Goal: Task Accomplishment & Management: Manage account settings

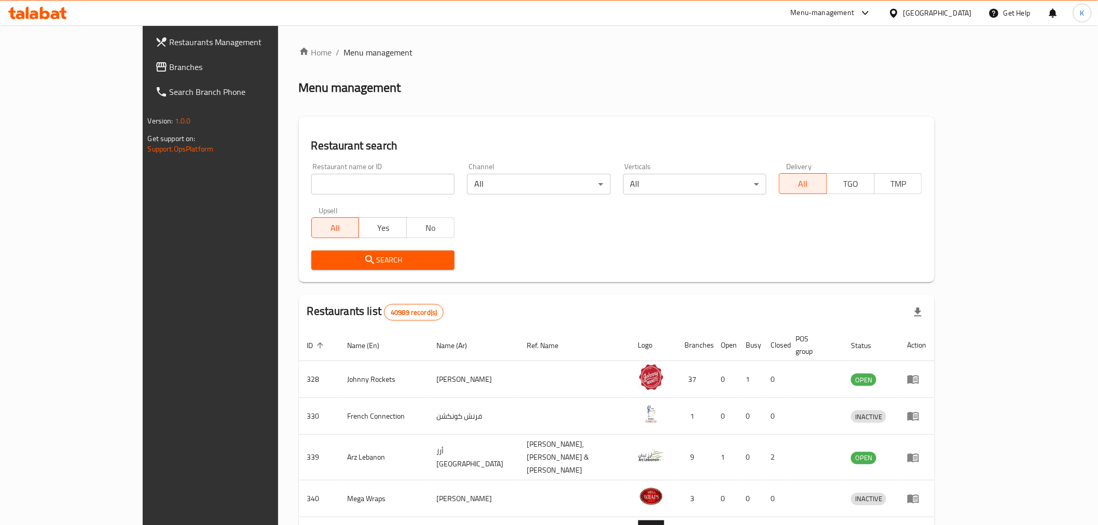
click at [361, 184] on input "search" at bounding box center [382, 184] width 143 height 21
click button "Search" at bounding box center [382, 260] width 143 height 19
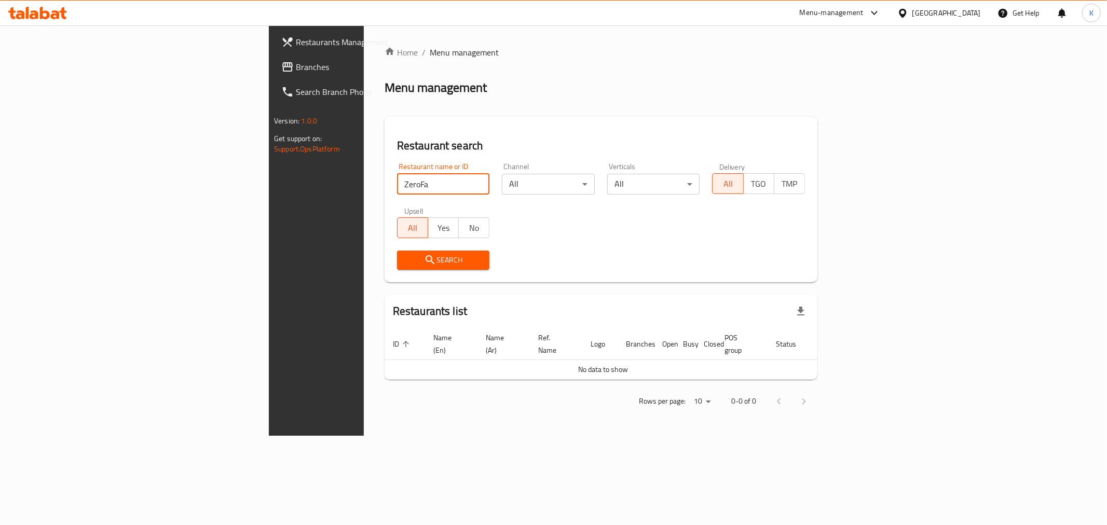
type input "ZeroFa"
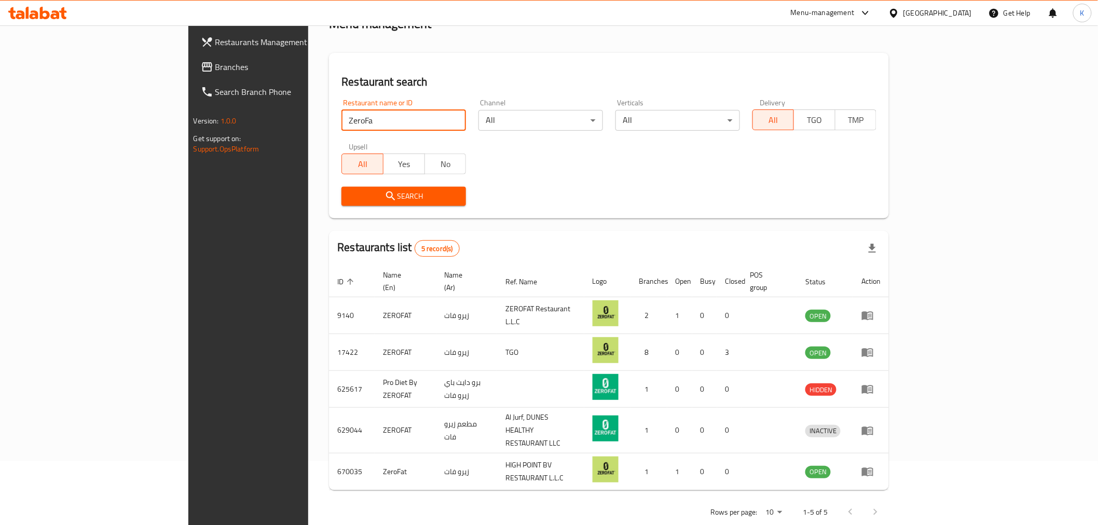
scroll to position [65, 0]
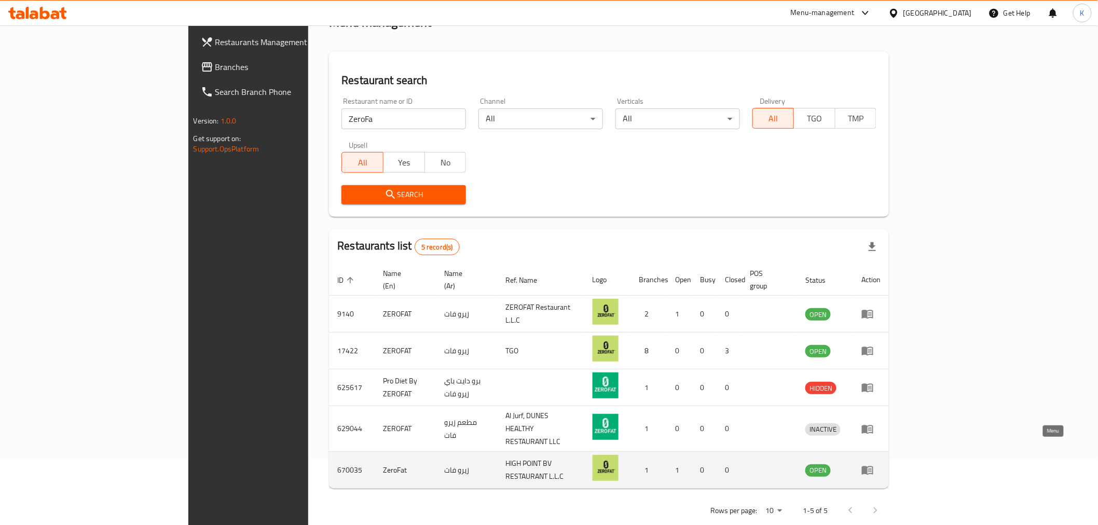
click at [873, 466] on icon "enhanced table" at bounding box center [867, 470] width 11 height 9
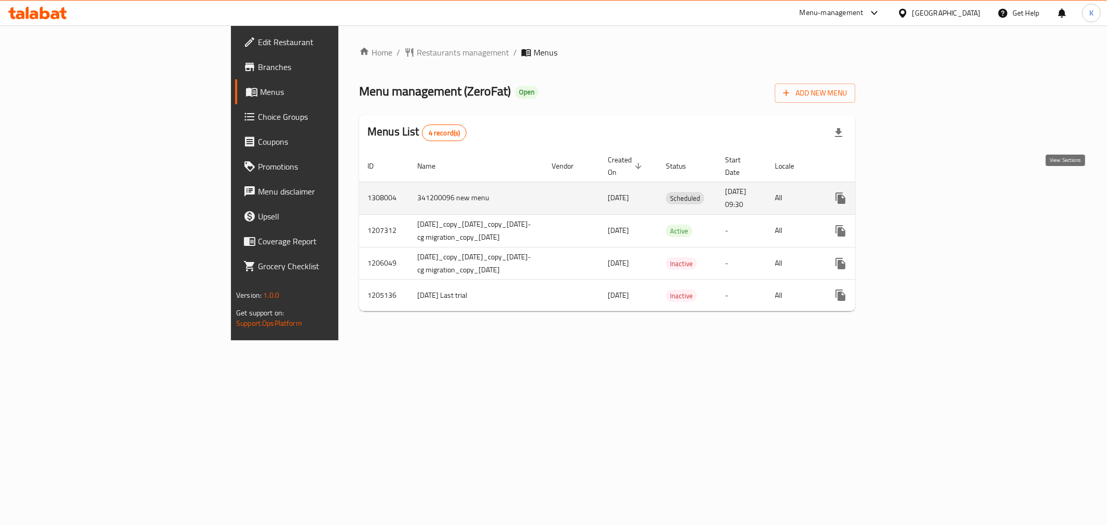
click at [922, 192] on icon "enhanced table" at bounding box center [915, 198] width 12 height 12
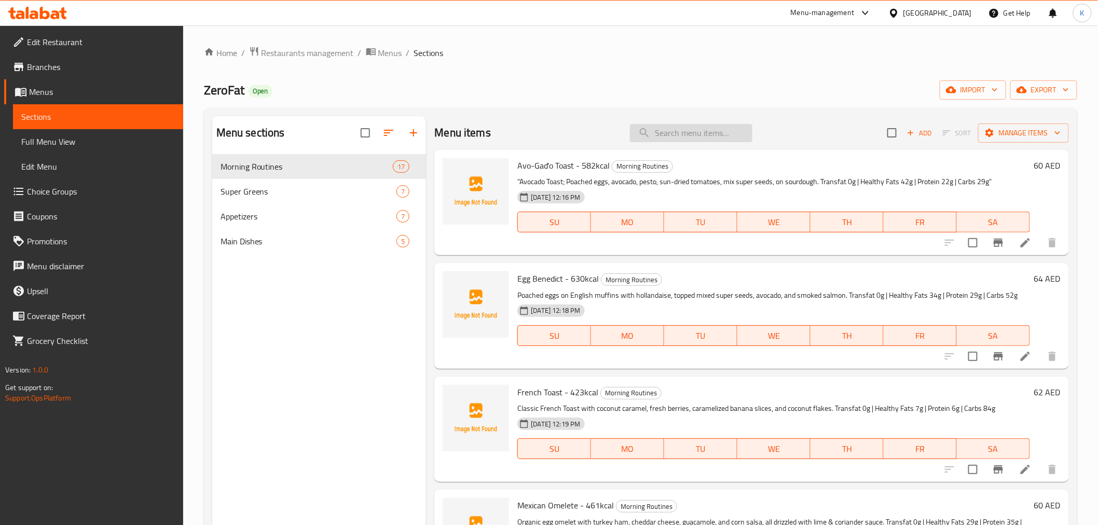
click at [716, 136] on input "search" at bounding box center [691, 133] width 122 height 18
type input "chicken br"
click at [62, 193] on span "Choice Groups" at bounding box center [101, 191] width 148 height 12
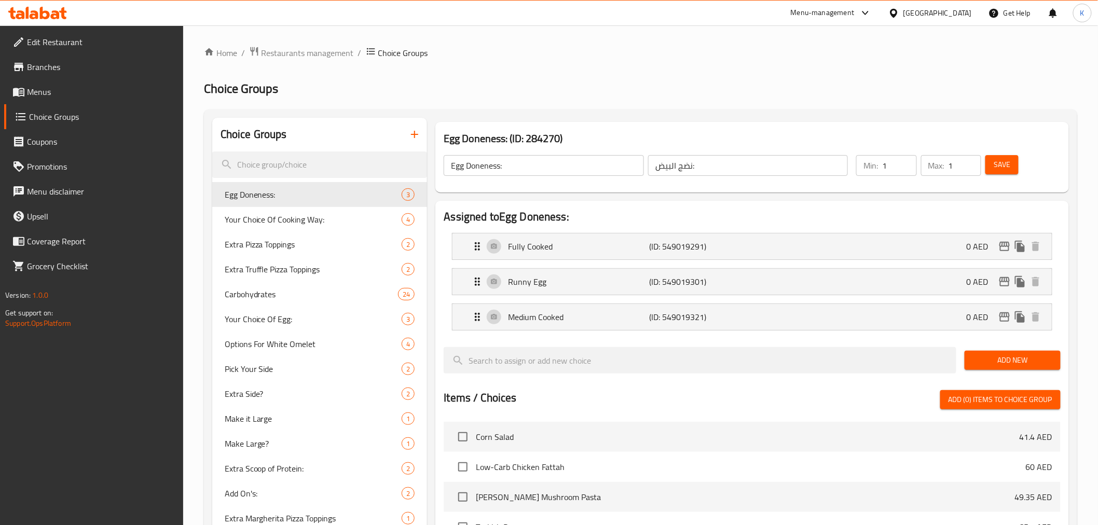
click at [30, 94] on span "Menus" at bounding box center [101, 92] width 148 height 12
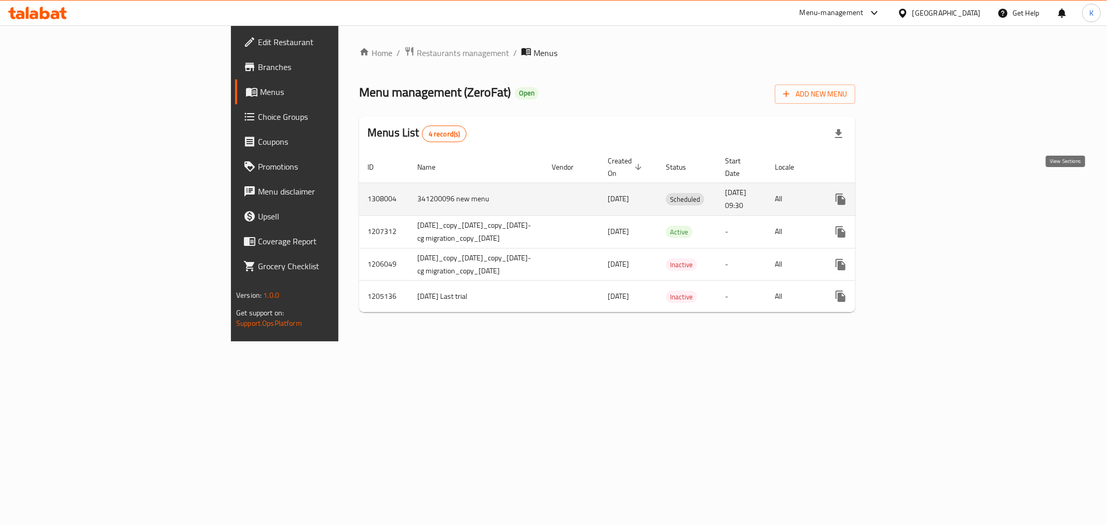
click at [928, 187] on link "enhanced table" at bounding box center [915, 199] width 25 height 25
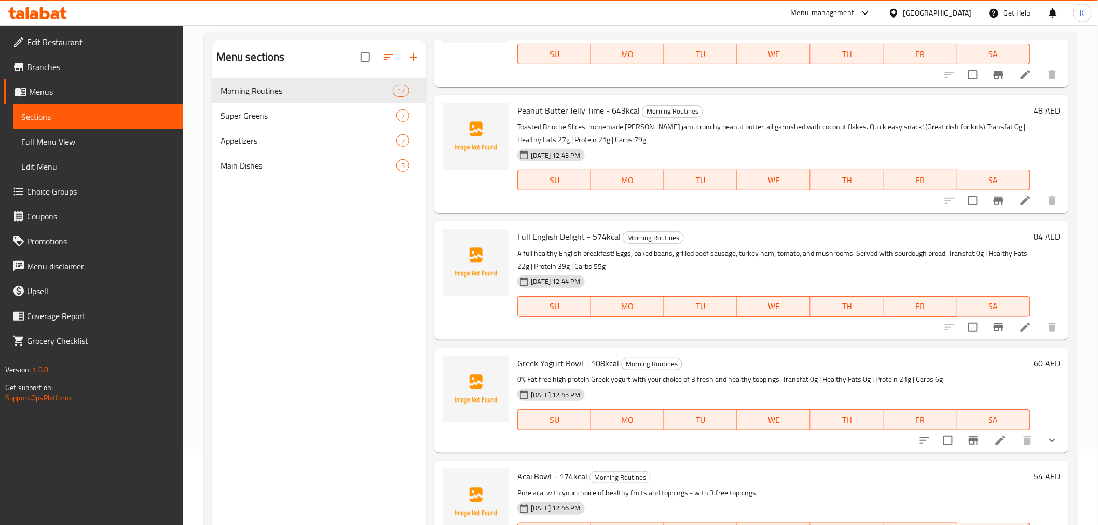
scroll to position [145, 0]
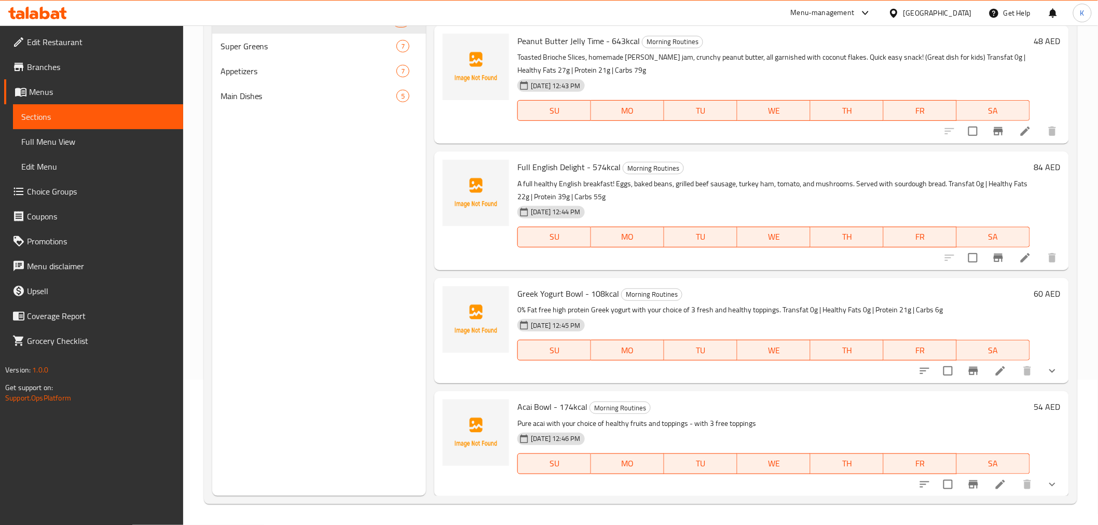
click at [1050, 366] on button "show more" at bounding box center [1052, 371] width 25 height 25
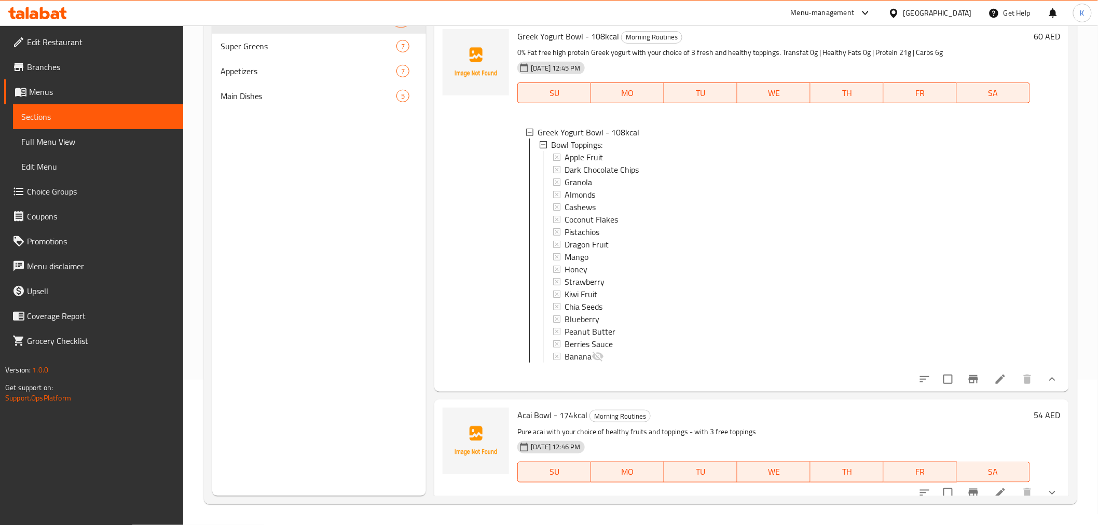
scroll to position [1831, 0]
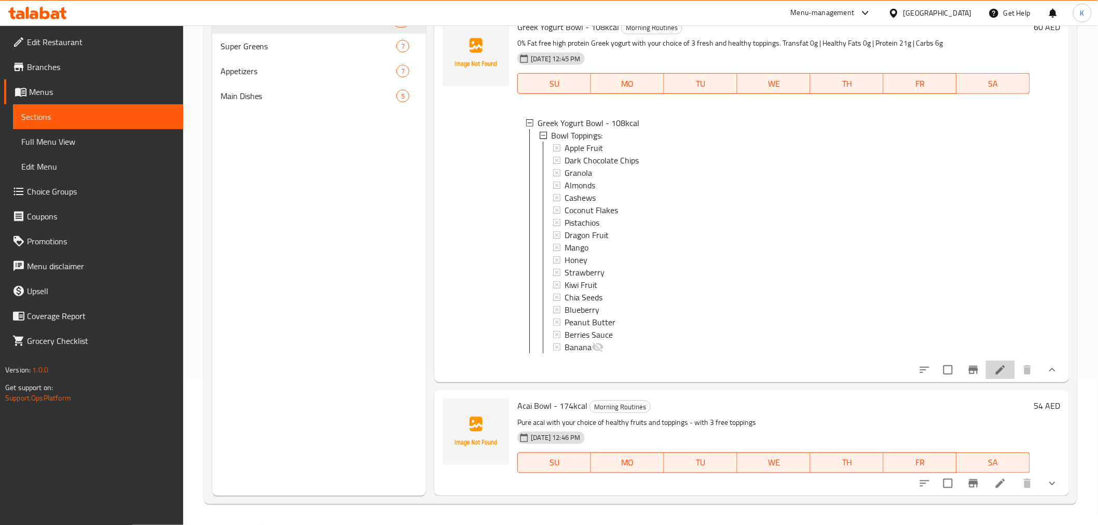
click at [994, 374] on icon at bounding box center [1000, 370] width 12 height 12
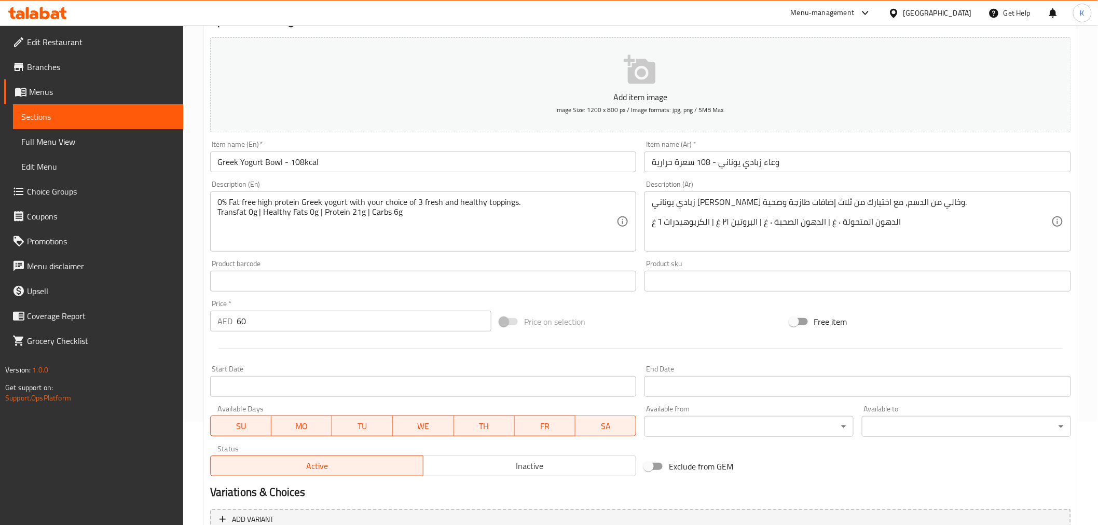
scroll to position [224, 0]
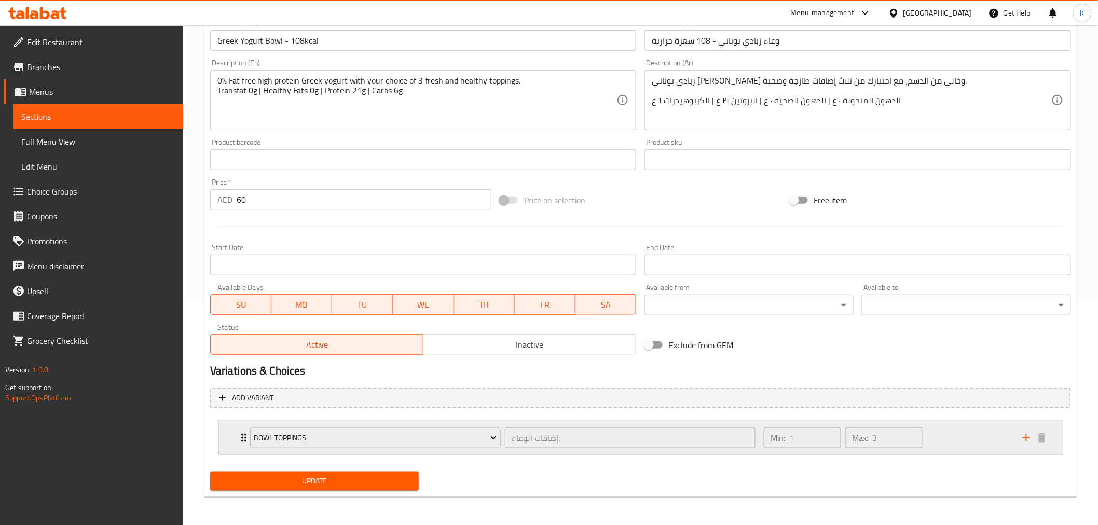
click at [943, 440] on div "Min: 1 ​ Max: 3 ​" at bounding box center [887, 437] width 259 height 33
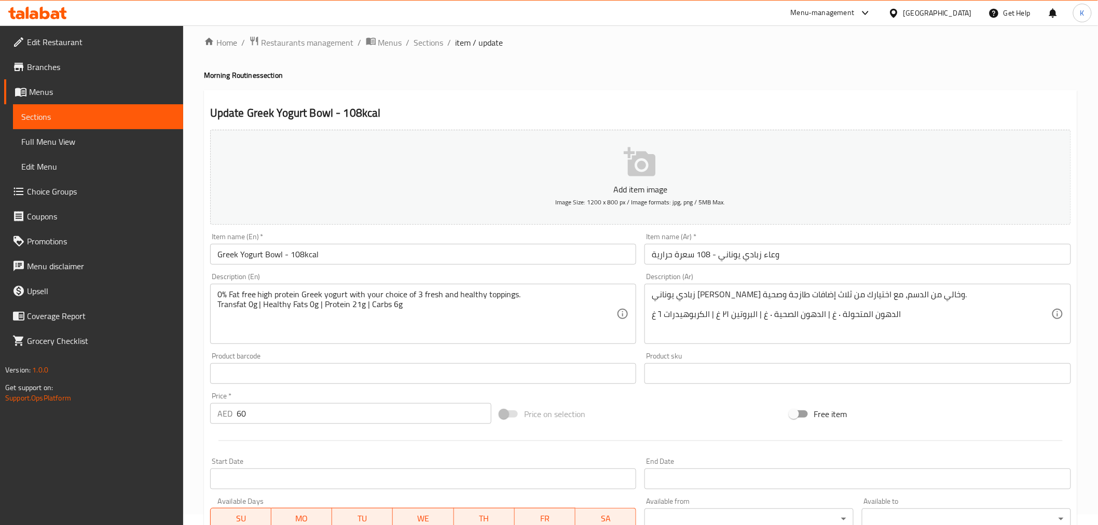
scroll to position [0, 0]
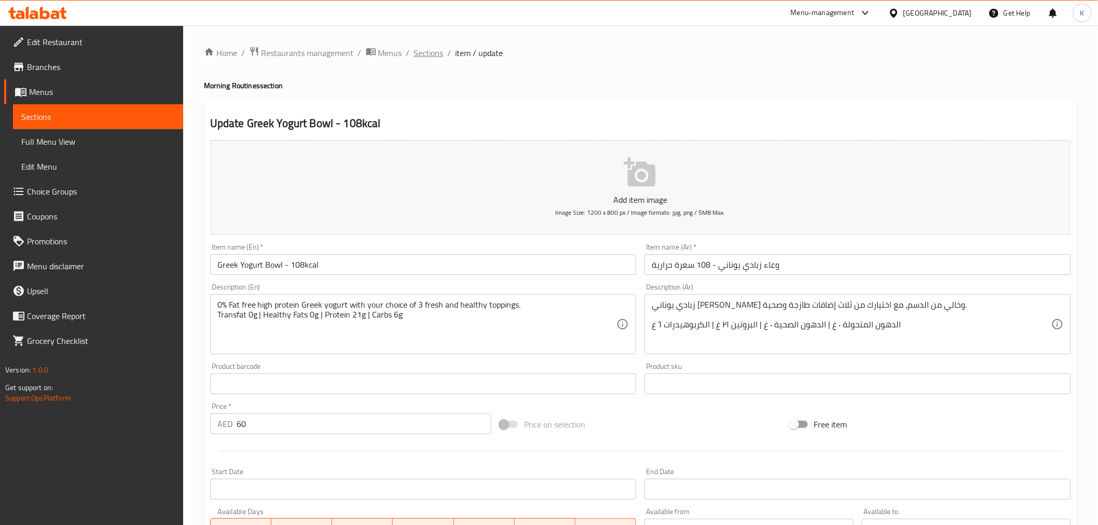
click at [419, 56] on span "Sections" at bounding box center [429, 53] width 30 height 12
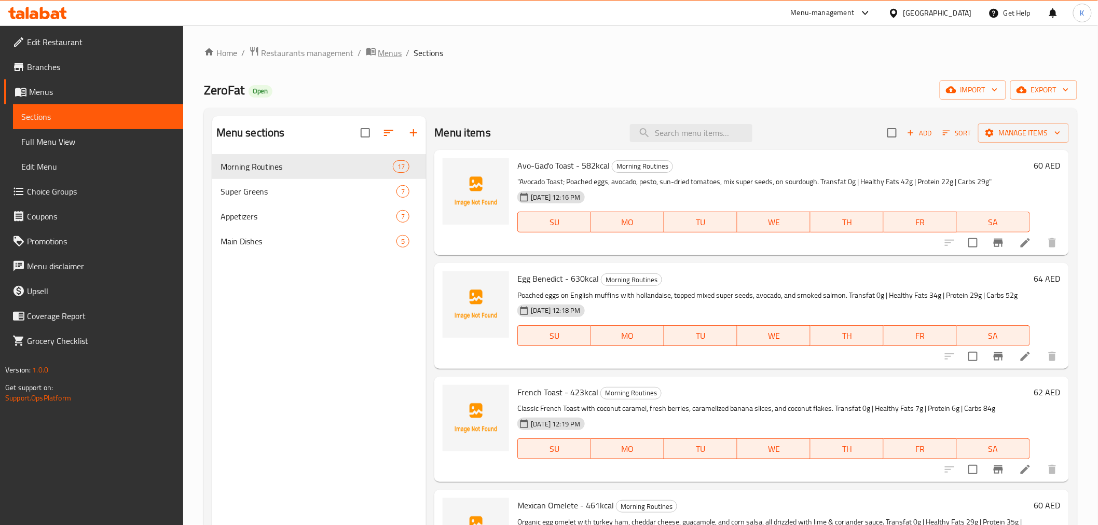
click at [388, 56] on span "Menus" at bounding box center [390, 53] width 24 height 12
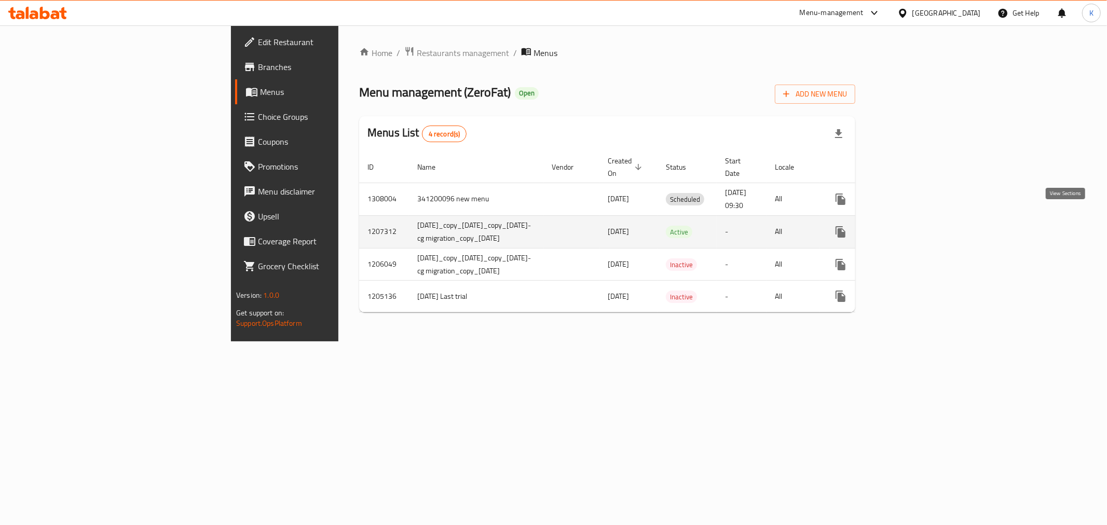
click at [922, 226] on icon "enhanced table" at bounding box center [915, 232] width 12 height 12
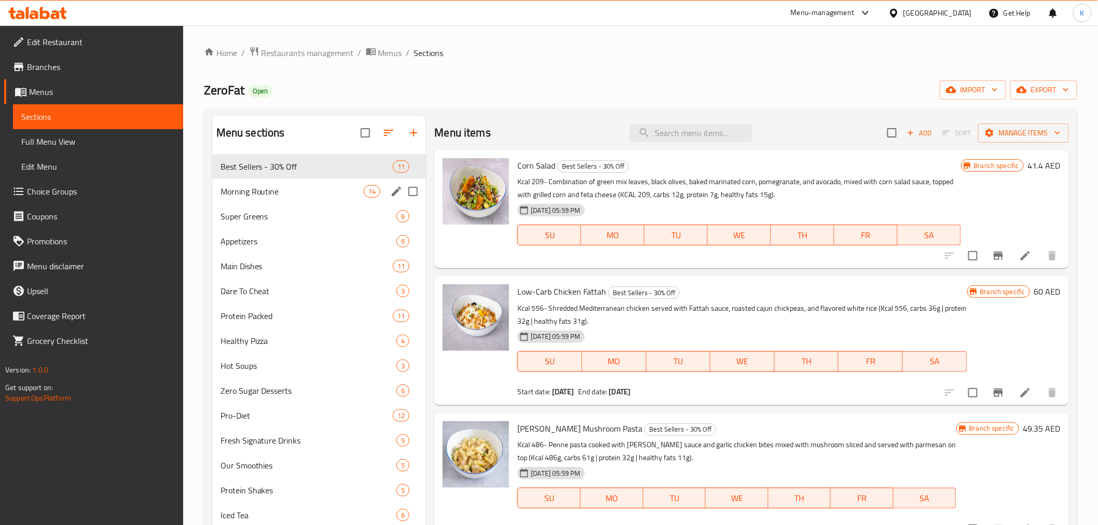
click at [307, 193] on span "Morning Routine" at bounding box center [293, 191] width 144 height 12
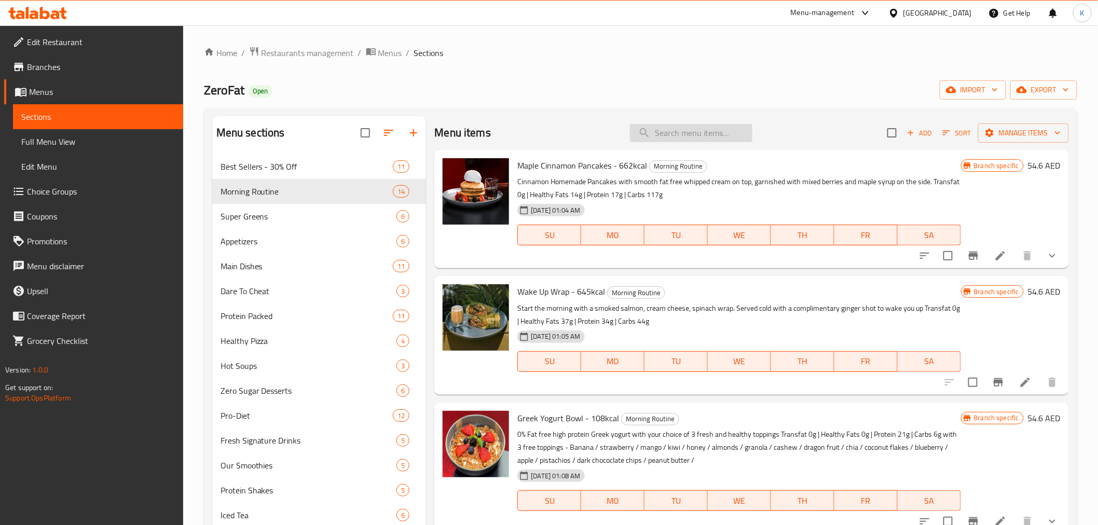
click at [684, 127] on input "search" at bounding box center [691, 133] width 122 height 18
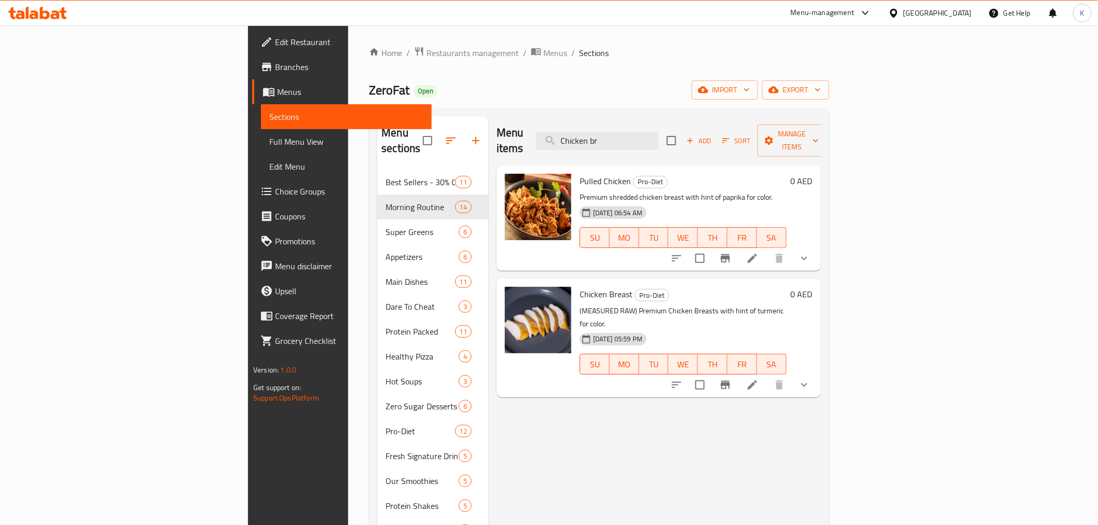
type input "Chicken br"
click at [811, 379] on icon "show more" at bounding box center [804, 385] width 12 height 12
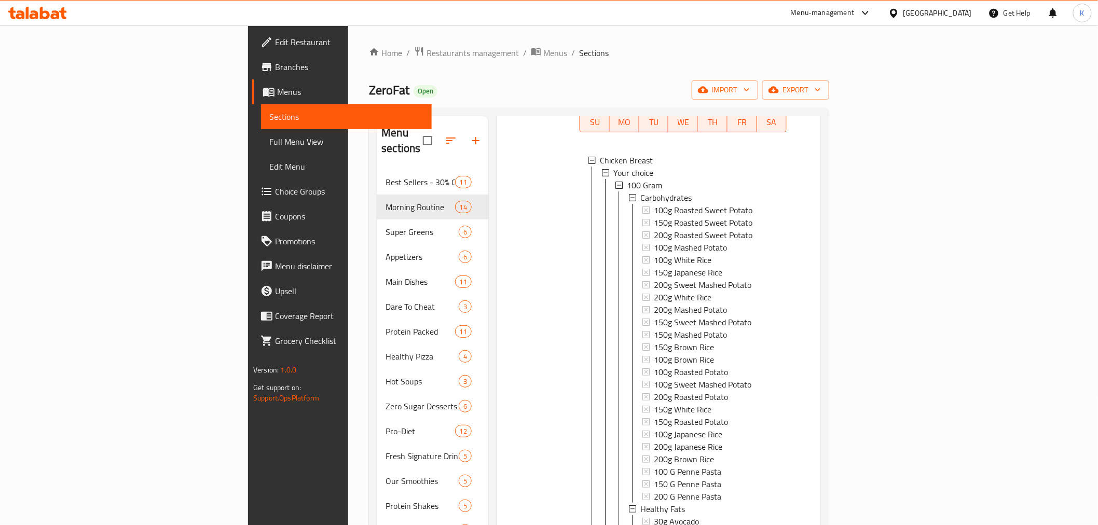
scroll to position [173, 0]
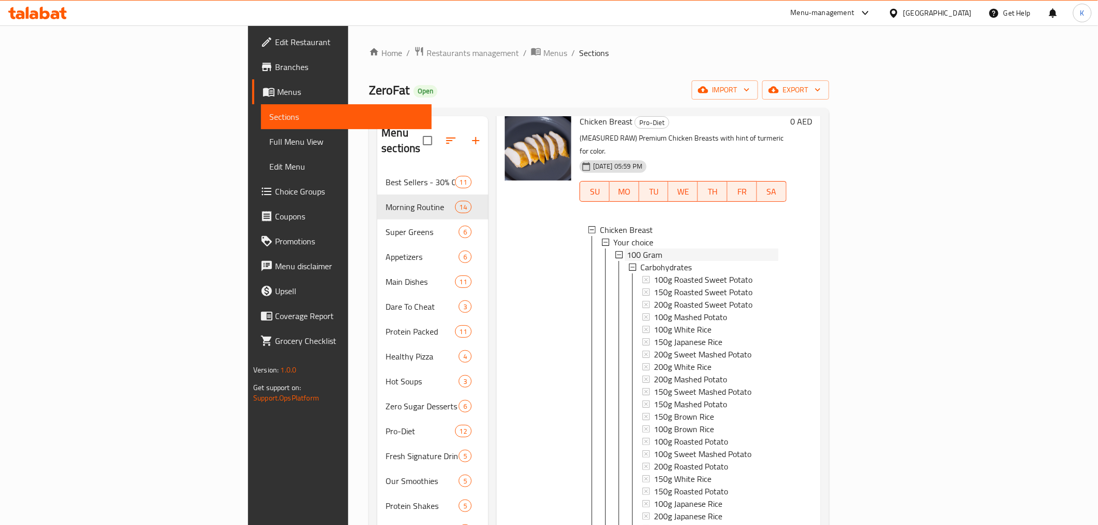
click at [627, 249] on div "100 Gram" at bounding box center [703, 255] width 152 height 12
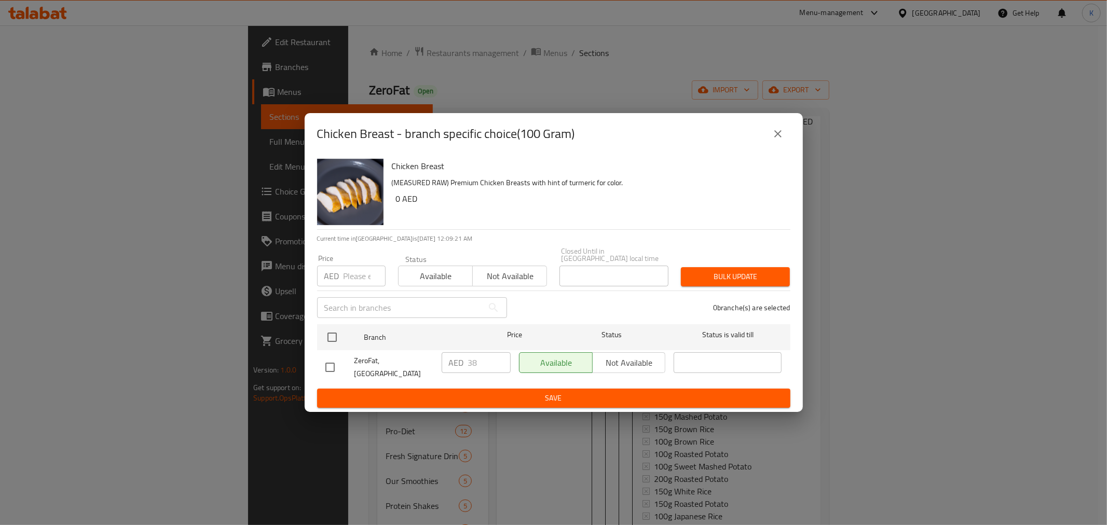
click at [785, 136] on button "close" at bounding box center [777, 133] width 25 height 25
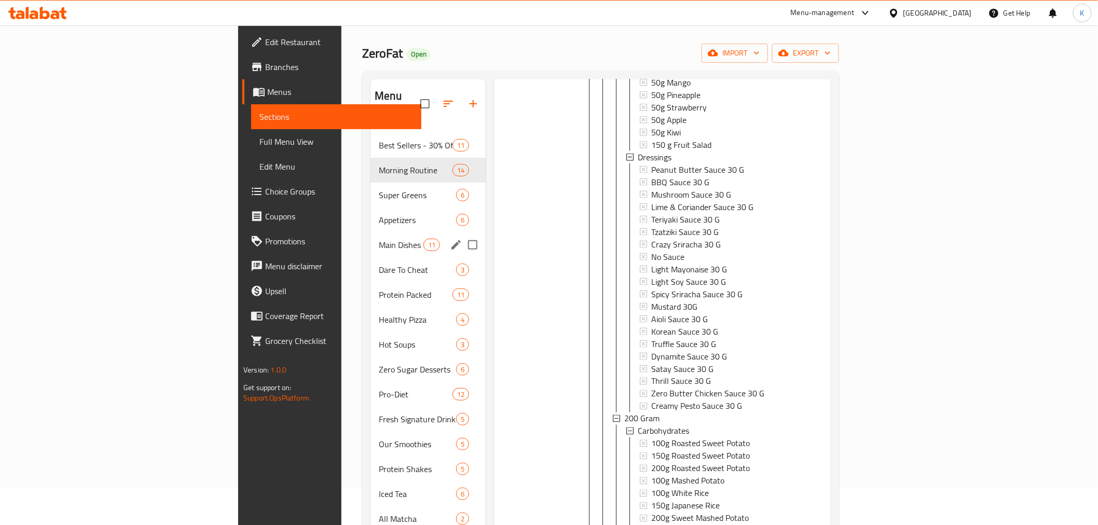
scroll to position [58, 0]
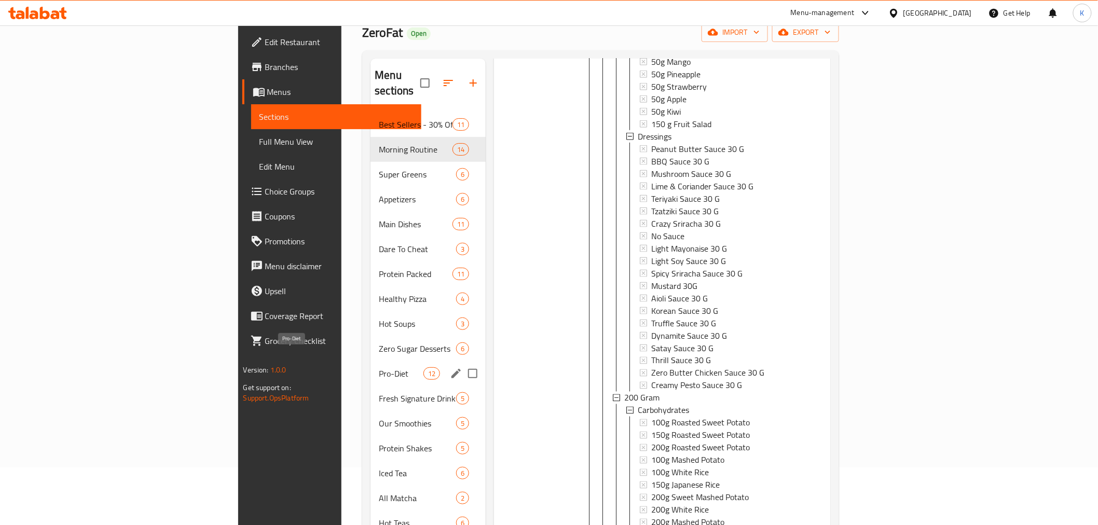
click at [379, 367] on span "Pro-Diet" at bounding box center [401, 373] width 44 height 12
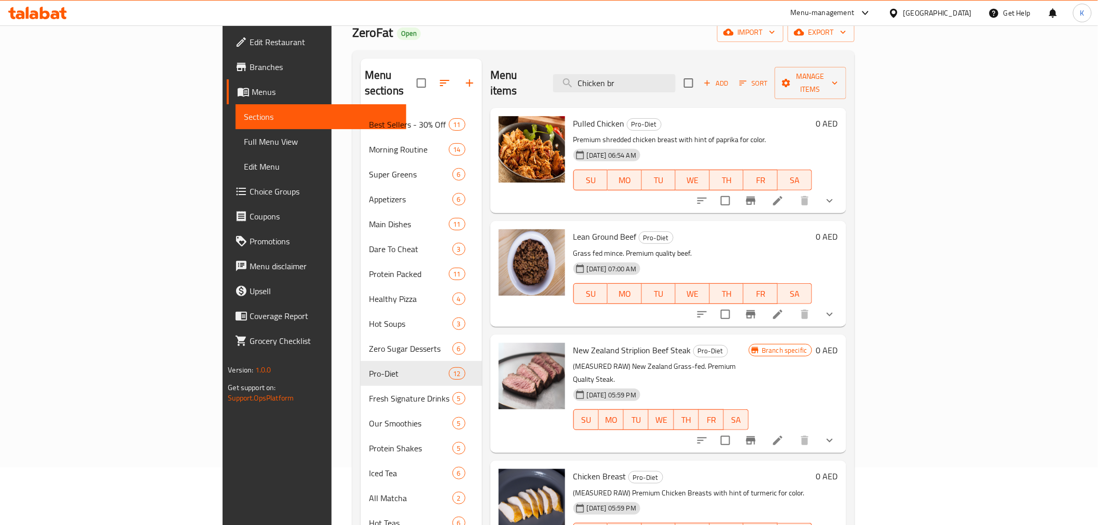
click at [842, 188] on button "show more" at bounding box center [829, 200] width 25 height 25
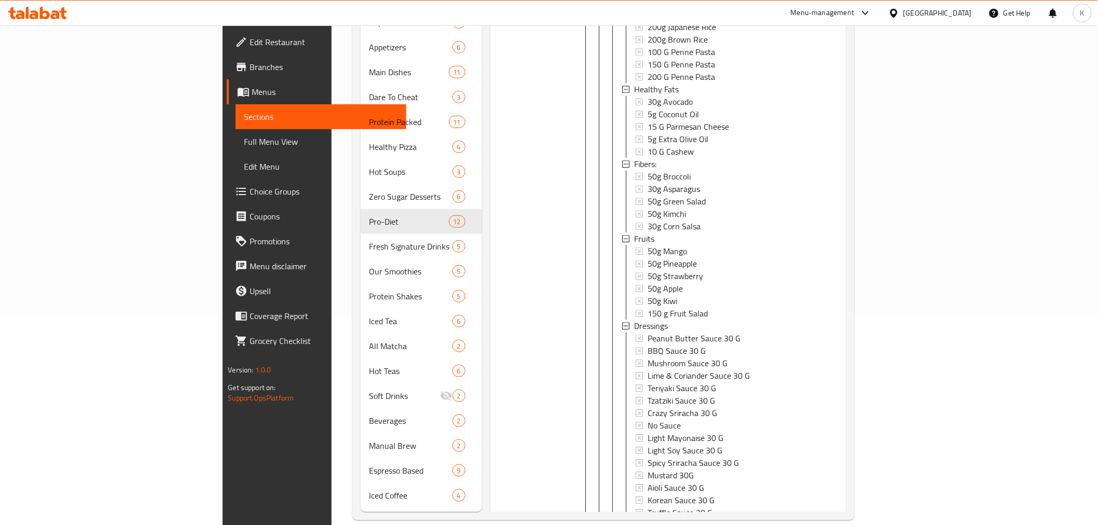
scroll to position [1153, 0]
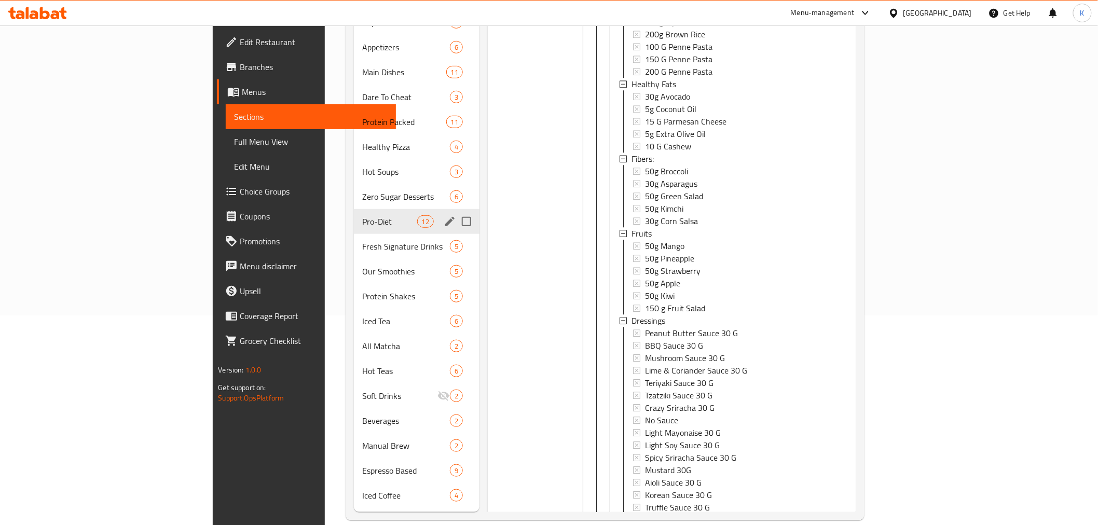
click at [362, 215] on span "Pro-Diet" at bounding box center [389, 221] width 55 height 12
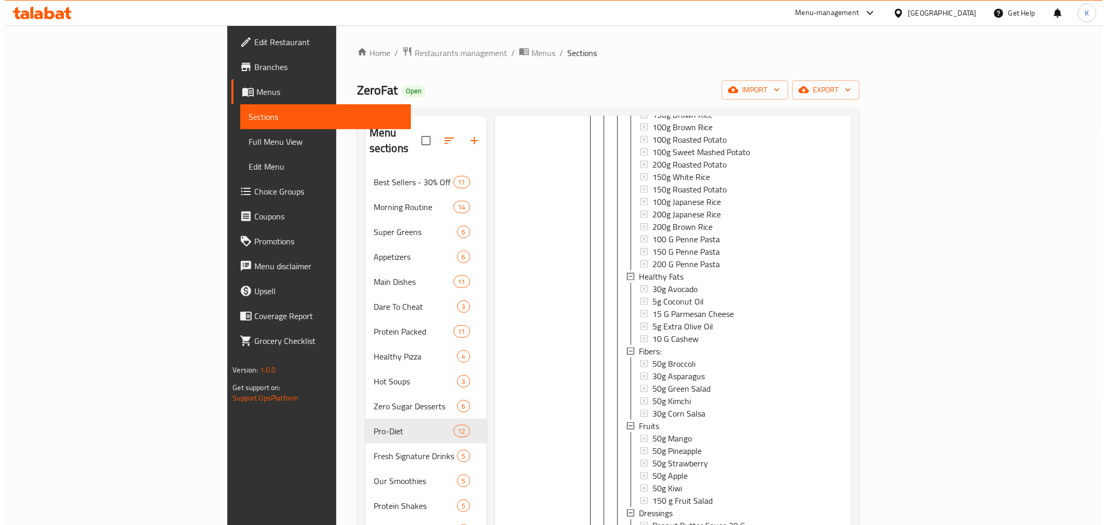
scroll to position [346, 0]
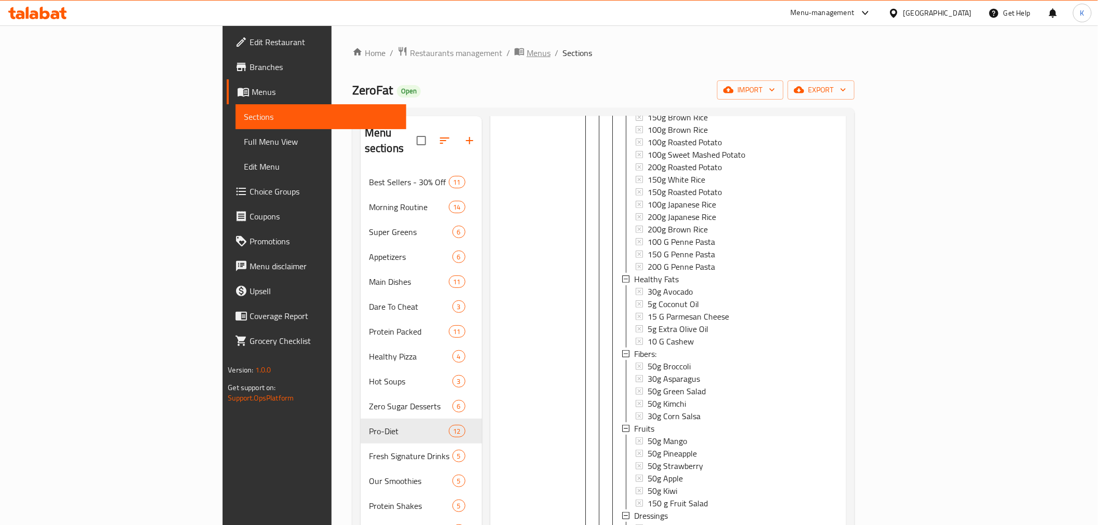
click at [527, 50] on span "Menus" at bounding box center [539, 53] width 24 height 12
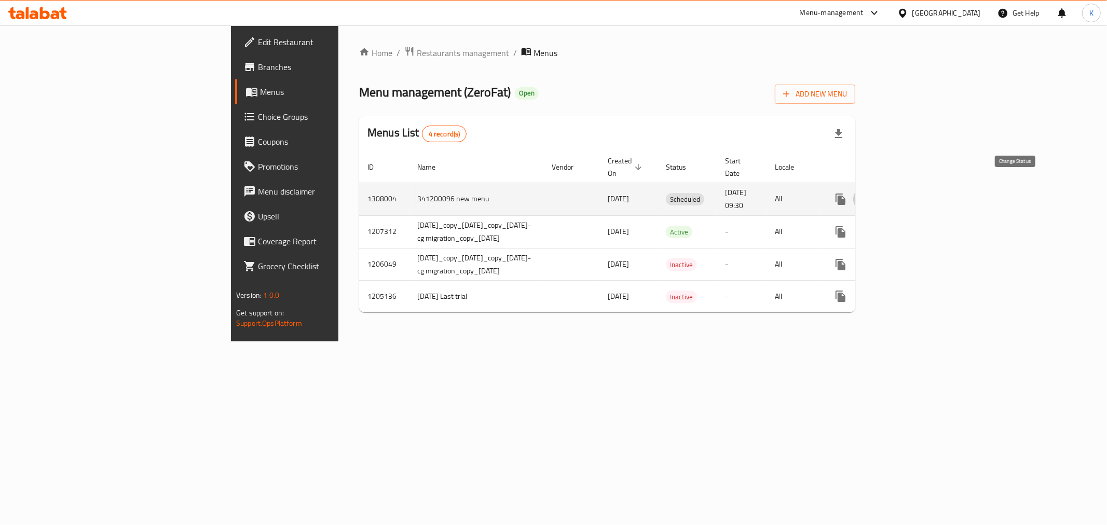
click at [871, 195] on icon "enhanced table" at bounding box center [865, 199] width 11 height 8
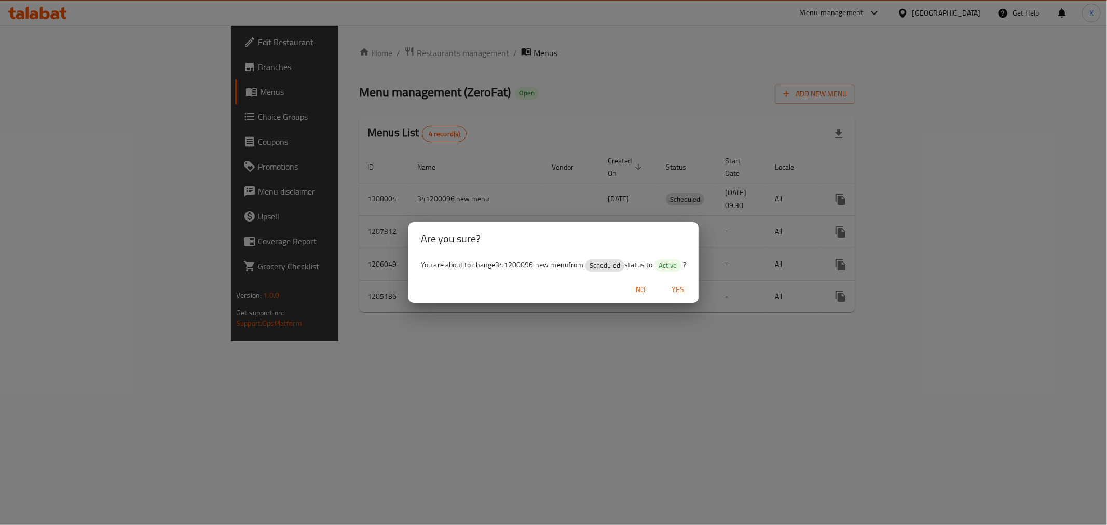
drag, startPoint x: 641, startPoint y: 289, endPoint x: 625, endPoint y: 288, distance: 15.6
click at [625, 288] on button "No" at bounding box center [640, 289] width 33 height 19
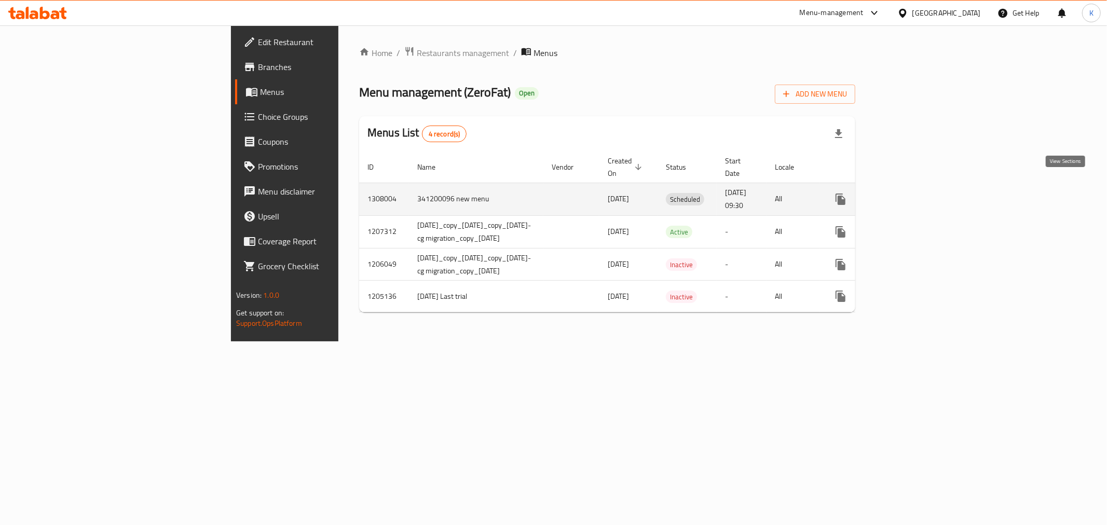
click at [922, 193] on icon "enhanced table" at bounding box center [915, 199] width 12 height 12
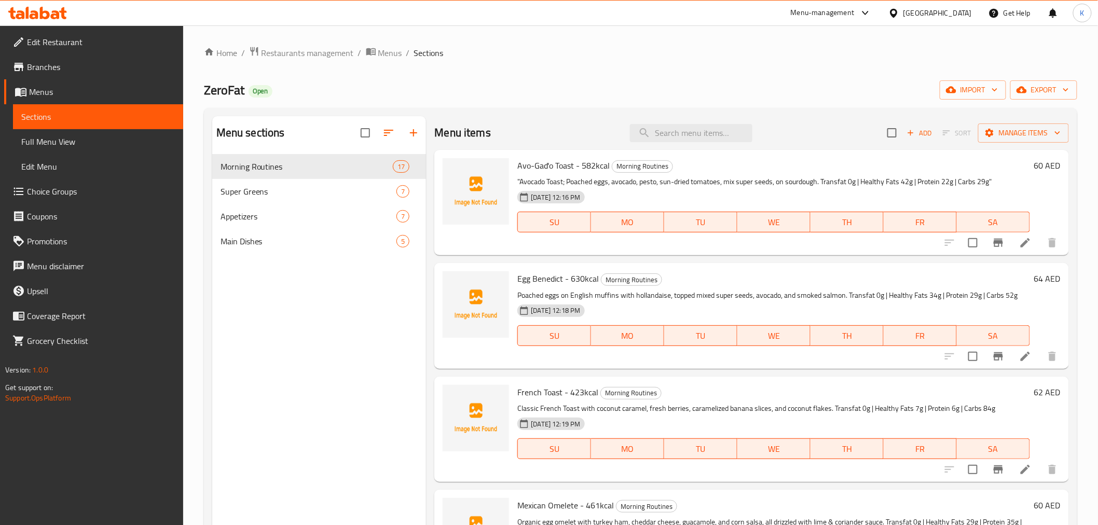
click at [63, 165] on span "Edit Menu" at bounding box center [98, 166] width 154 height 12
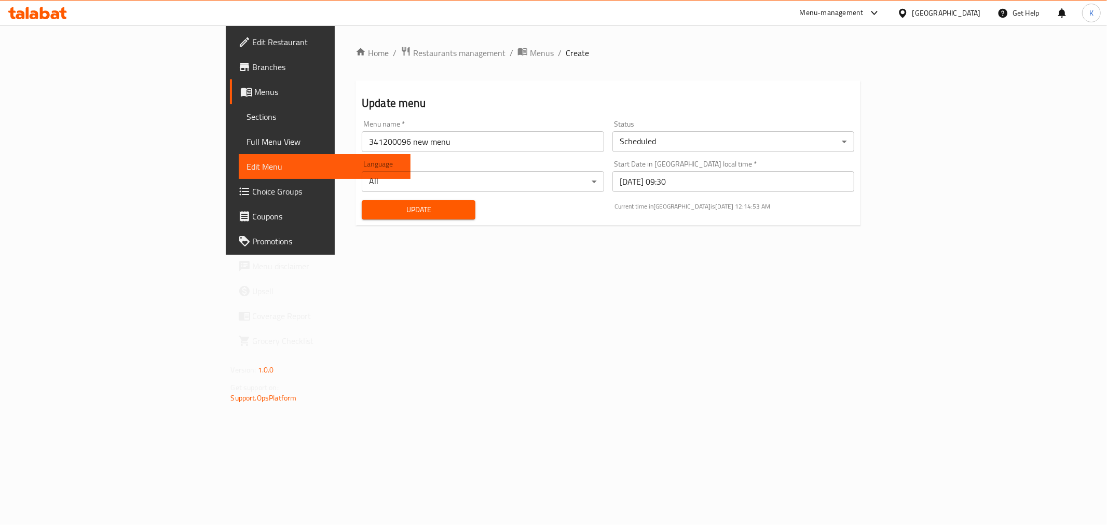
click at [718, 137] on body "​ Menu-management [GEOGRAPHIC_DATA] Get Help K Edit Restaurant Branches Menus S…" at bounding box center [553, 275] width 1107 height 500
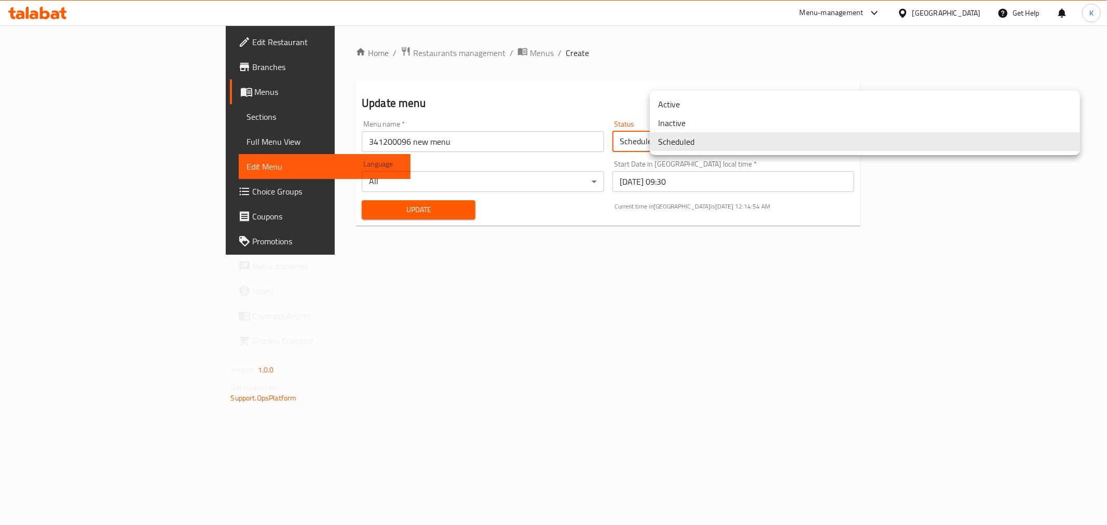
click at [687, 120] on li "Inactive" at bounding box center [865, 123] width 430 height 19
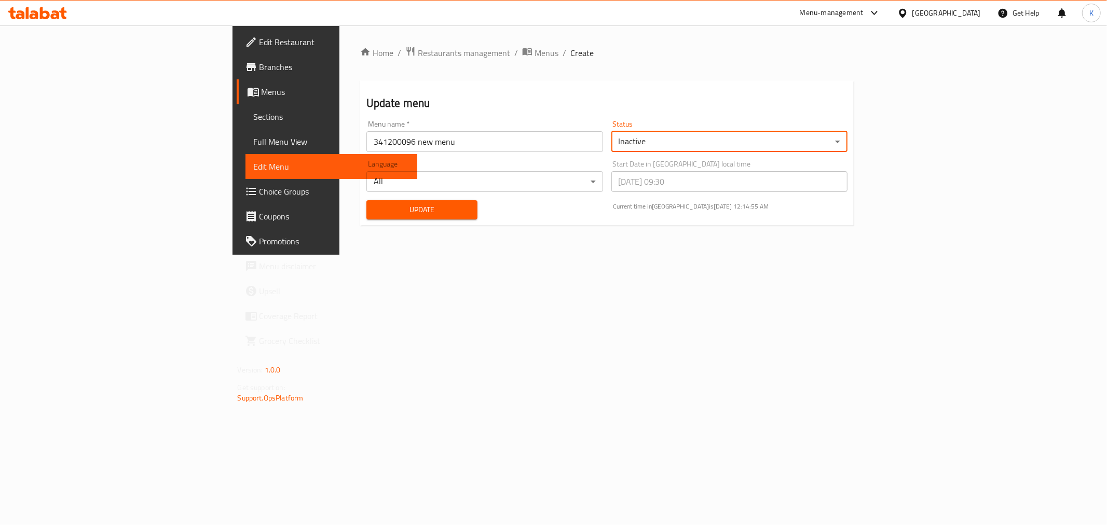
click at [375, 214] on span "Update" at bounding box center [422, 209] width 94 height 13
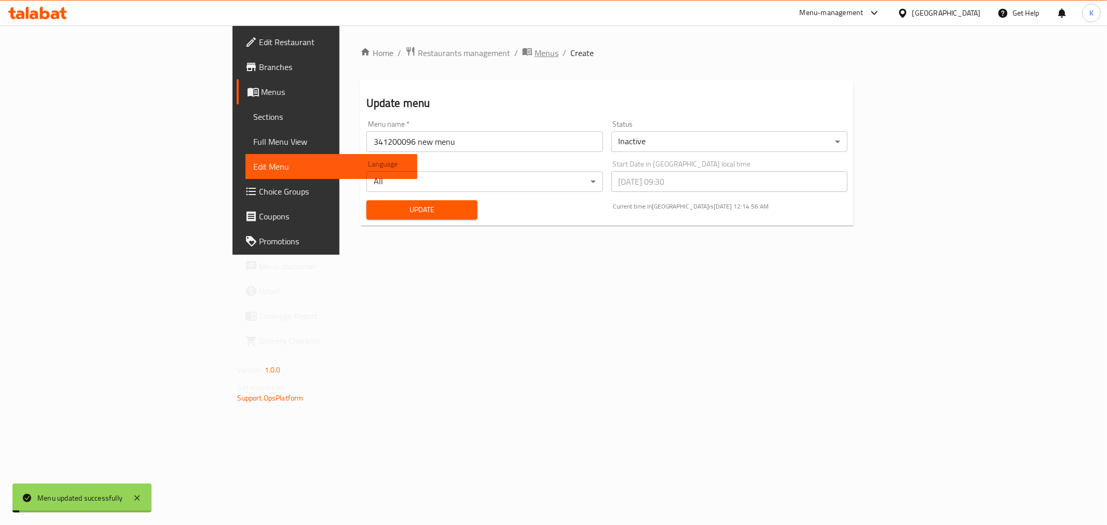
click at [534, 52] on span "Menus" at bounding box center [546, 53] width 24 height 12
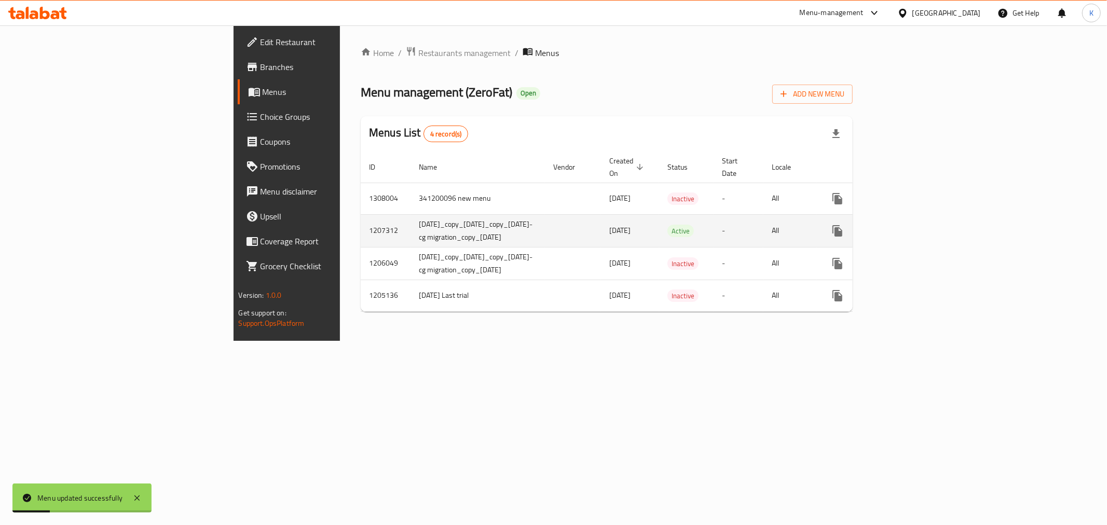
drag, startPoint x: 667, startPoint y: 219, endPoint x: 617, endPoint y: 217, distance: 49.4
click at [619, 217] on tr "1207312 [DATE]_copy_[DATE]_copy_[DATE]-cg migration_copy_[DATE] [DATE] Active -…" at bounding box center [647, 230] width 572 height 33
click at [617, 217] on td "[DATE]" at bounding box center [630, 230] width 58 height 33
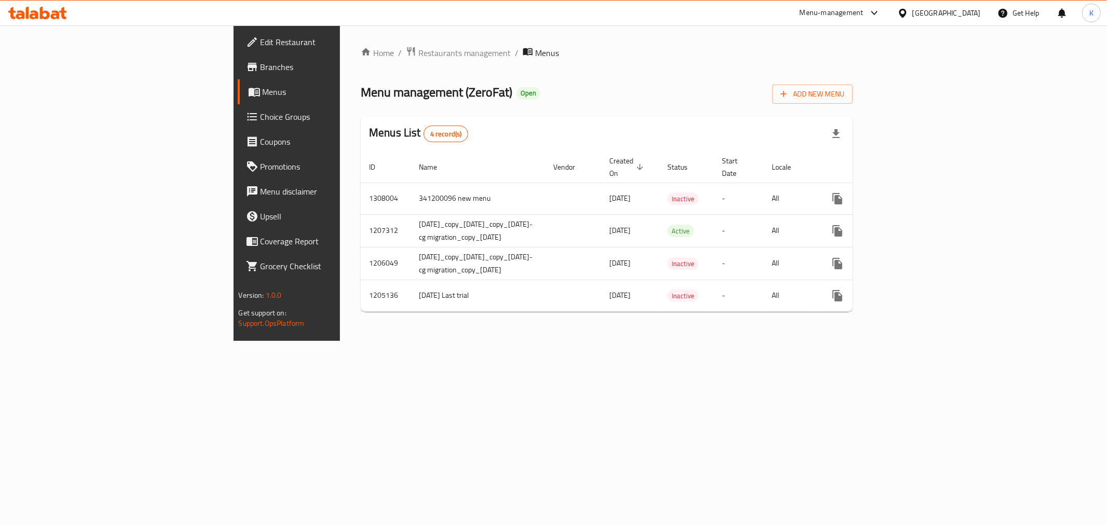
drag, startPoint x: 35, startPoint y: 65, endPoint x: 89, endPoint y: 66, distance: 54.0
click at [260, 65] on span "Branches" at bounding box center [334, 67] width 149 height 12
